Goal: Transaction & Acquisition: Book appointment/travel/reservation

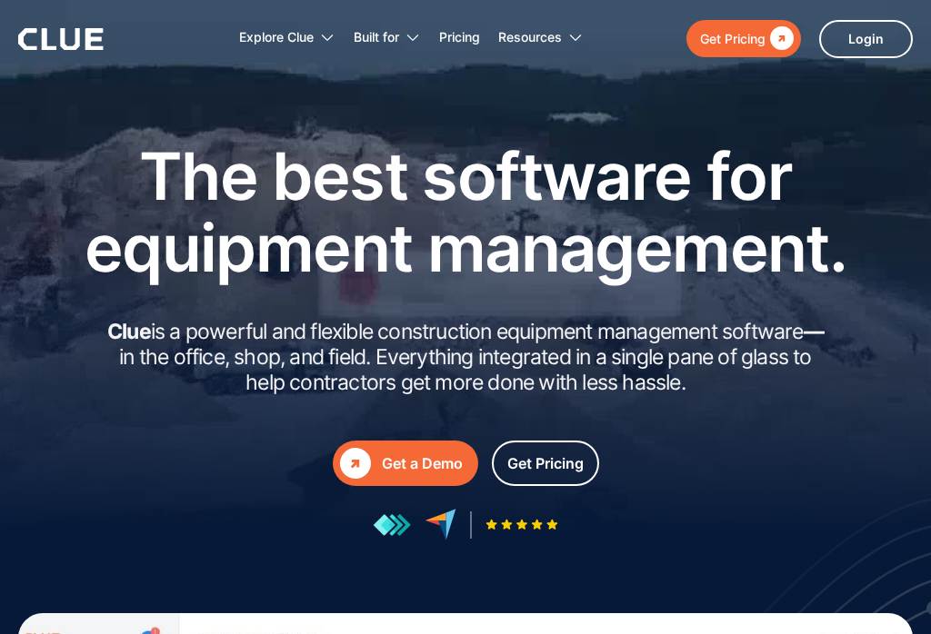
click at [411, 454] on div "Get a Demo" at bounding box center [422, 464] width 81 height 23
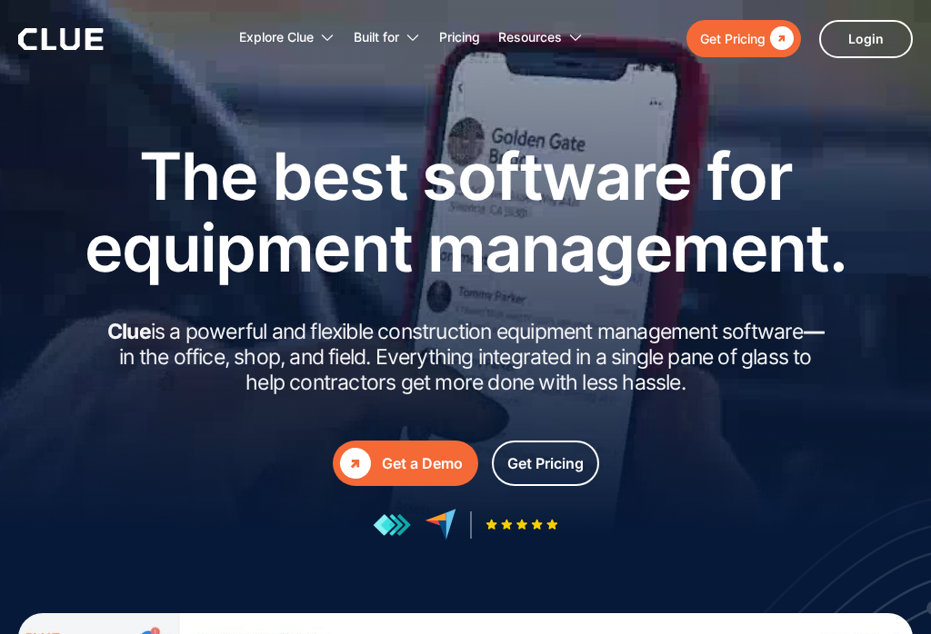
click at [863, 34] on link "Login" at bounding box center [866, 39] width 94 height 38
